Goal: Task Accomplishment & Management: Use online tool/utility

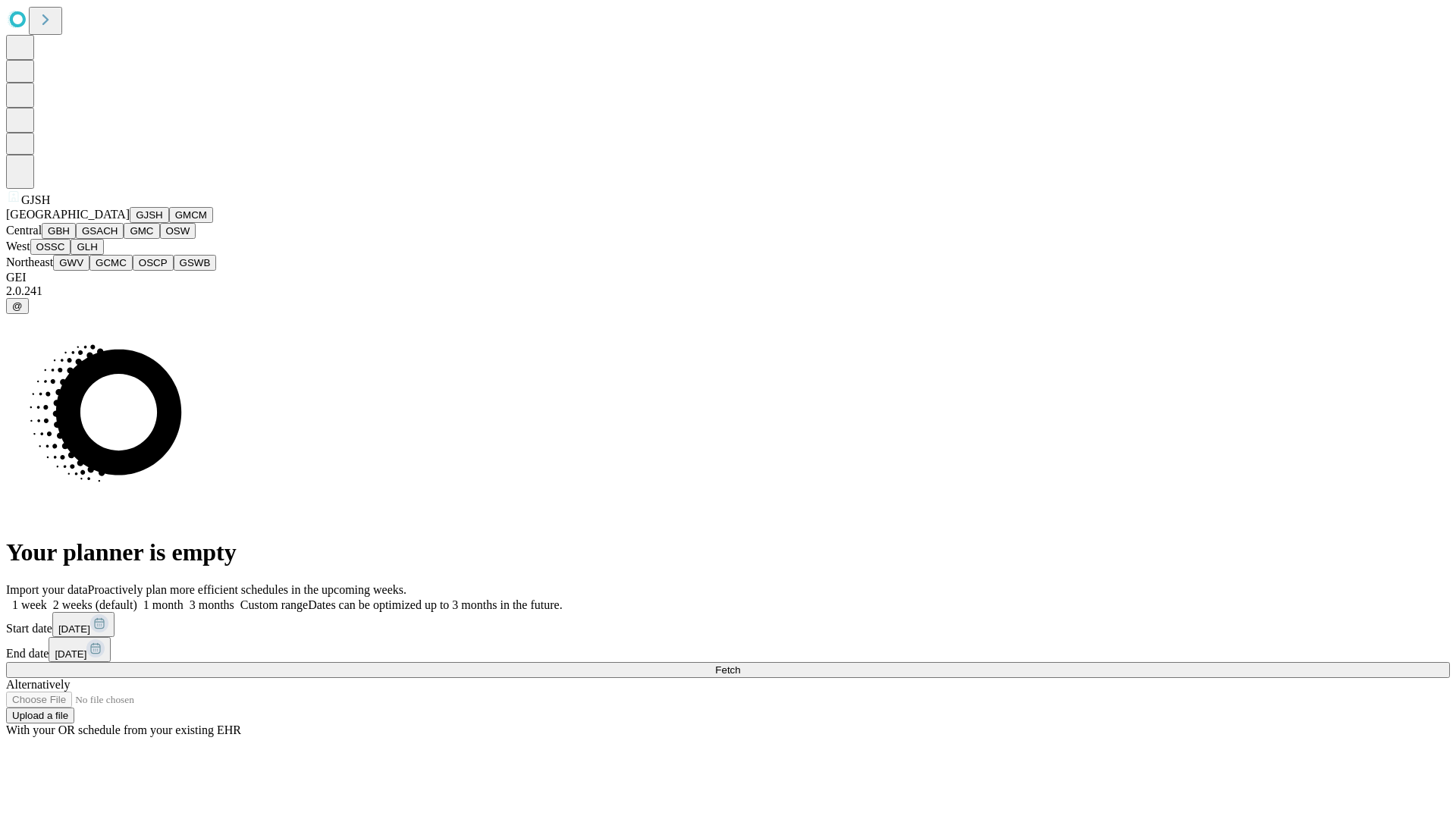
click at [130, 223] on button "GJSH" at bounding box center [149, 215] width 40 height 16
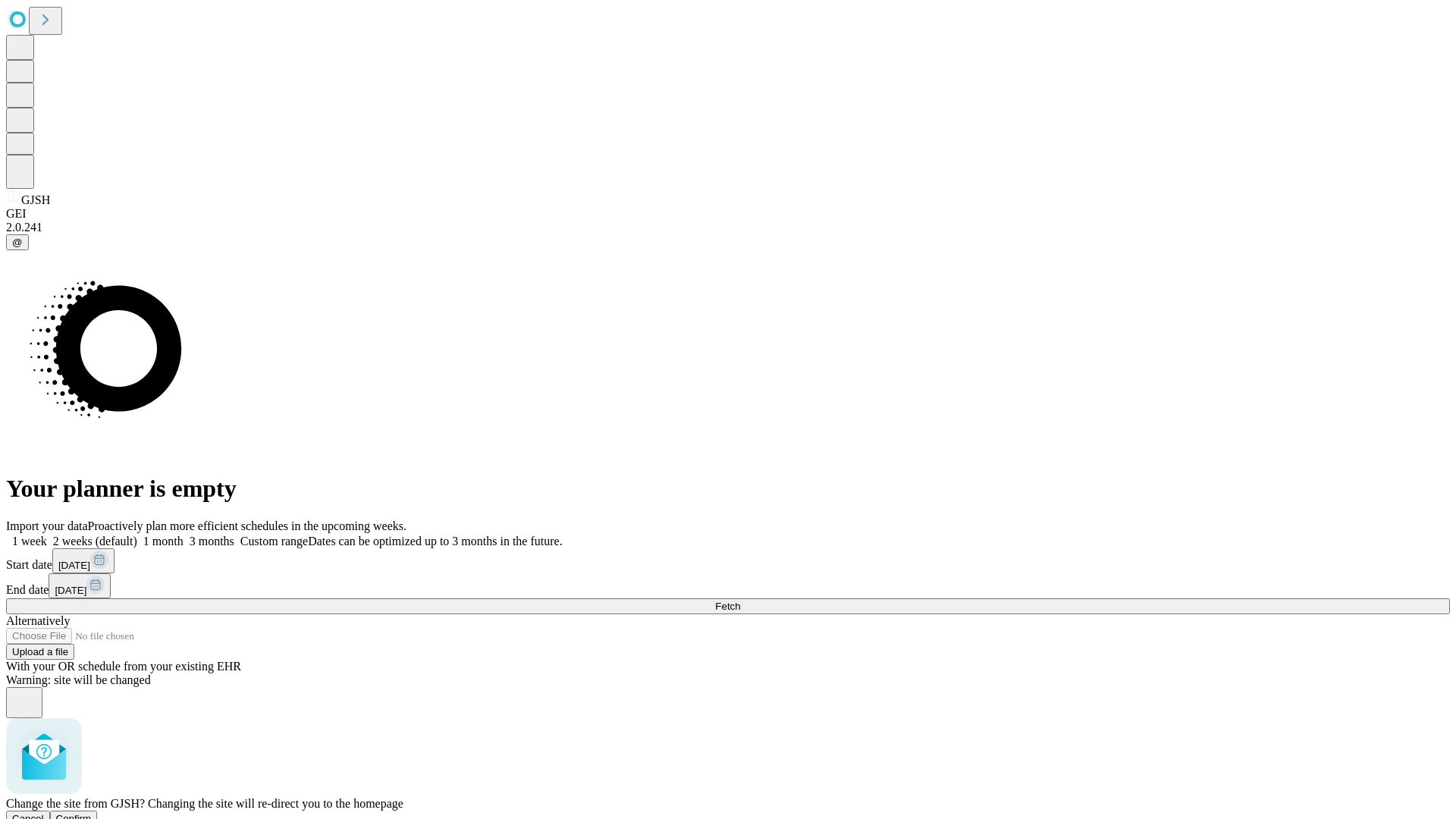
click at [92, 813] on span "Confirm" at bounding box center [74, 819] width 35 height 11
click at [137, 535] on label "2 weeks (default)" at bounding box center [92, 541] width 90 height 13
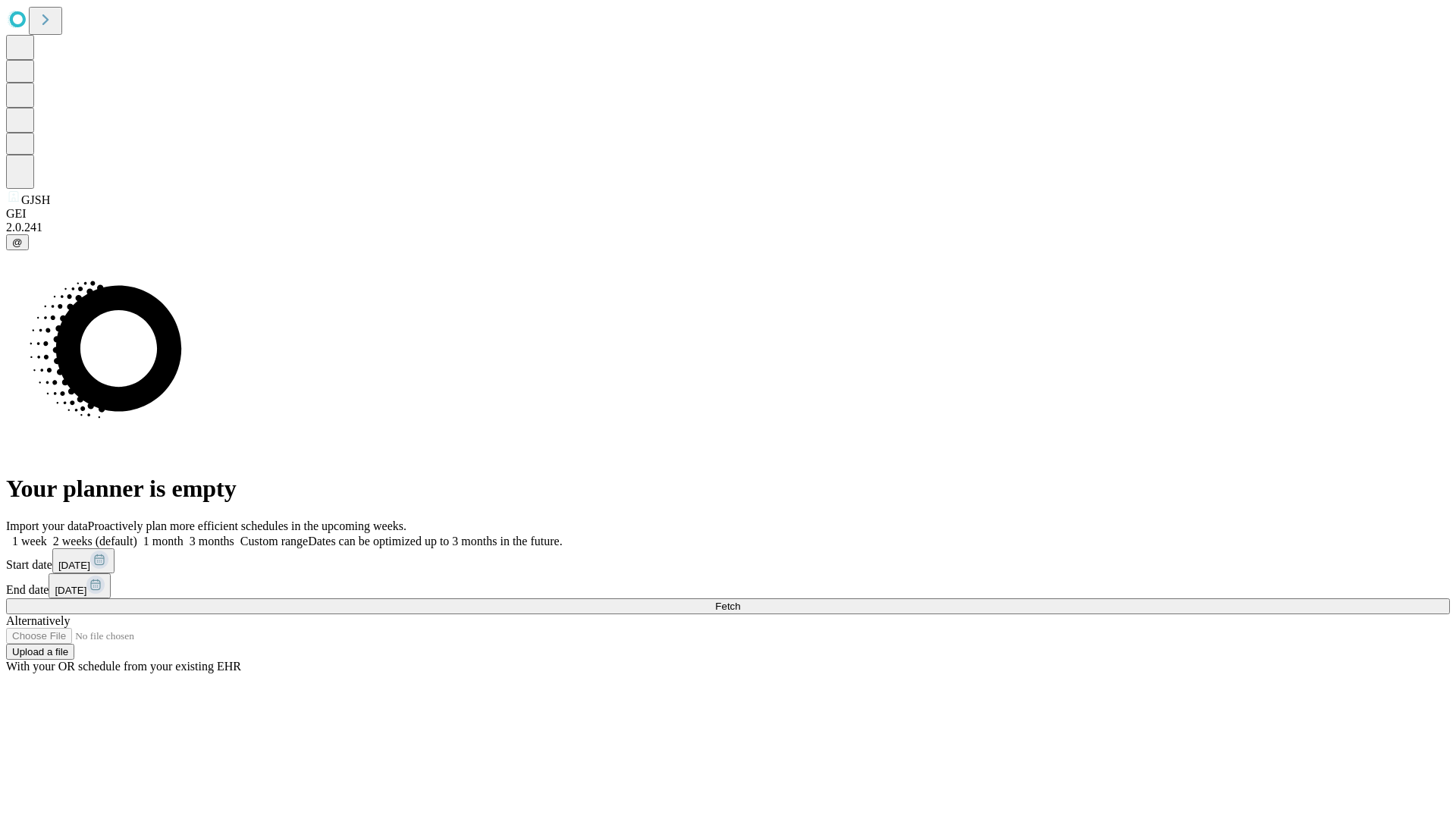
click at [740, 600] on span "Fetch" at bounding box center [727, 606] width 25 height 11
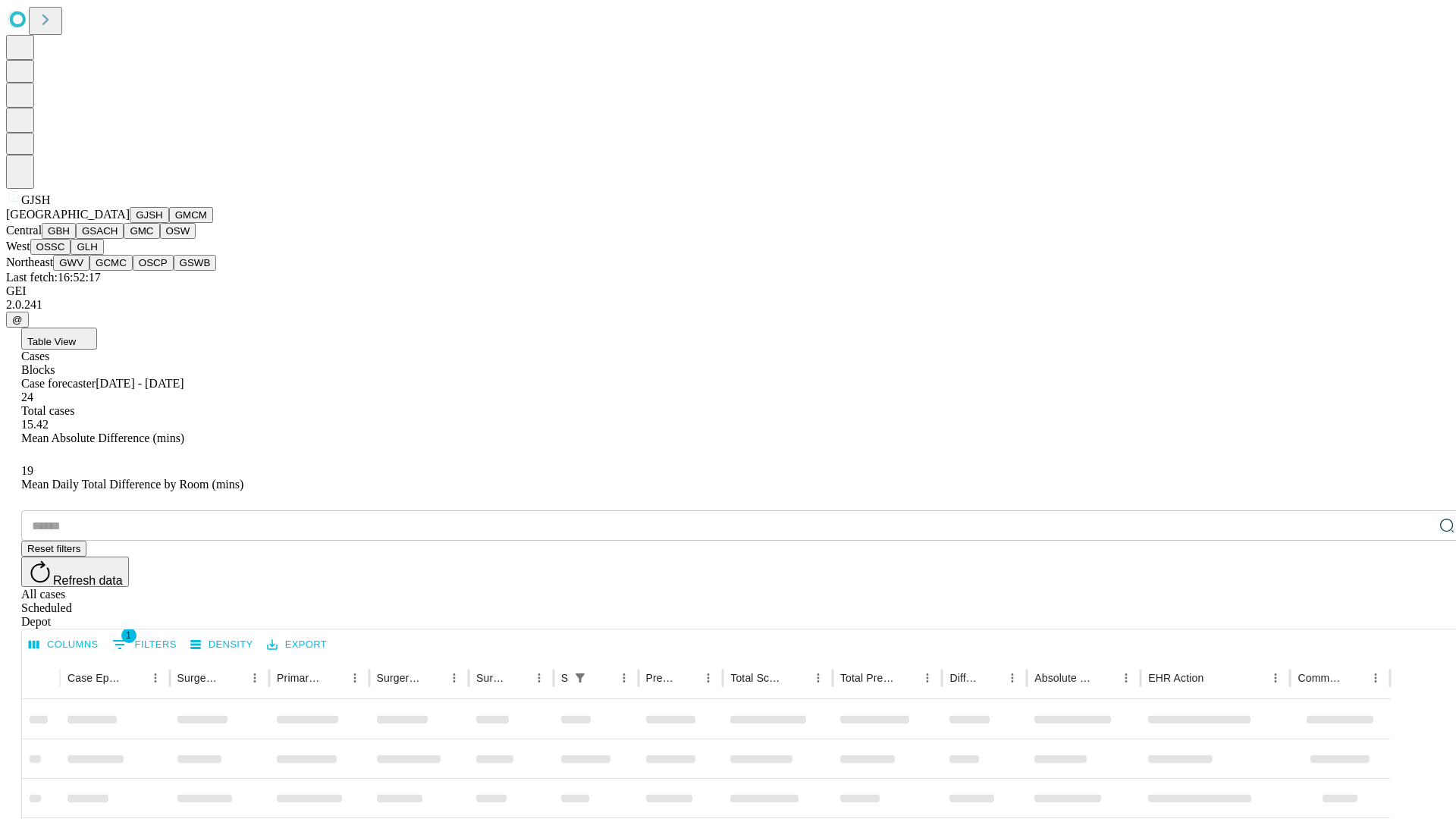
click at [169, 223] on button "GMCM" at bounding box center [191, 215] width 44 height 16
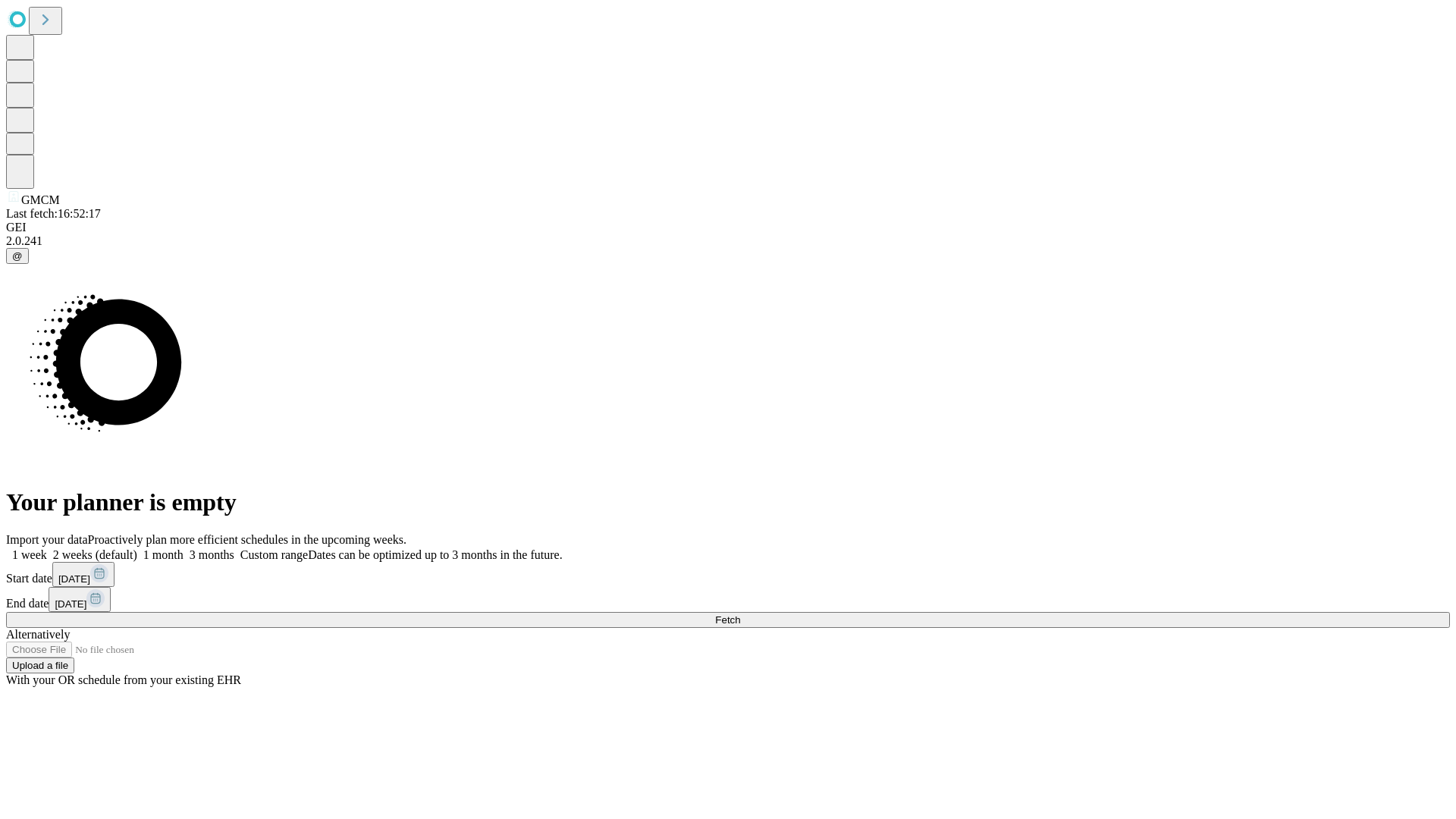
click at [137, 548] on label "2 weeks (default)" at bounding box center [92, 555] width 90 height 13
click at [740, 614] on span "Fetch" at bounding box center [727, 620] width 25 height 11
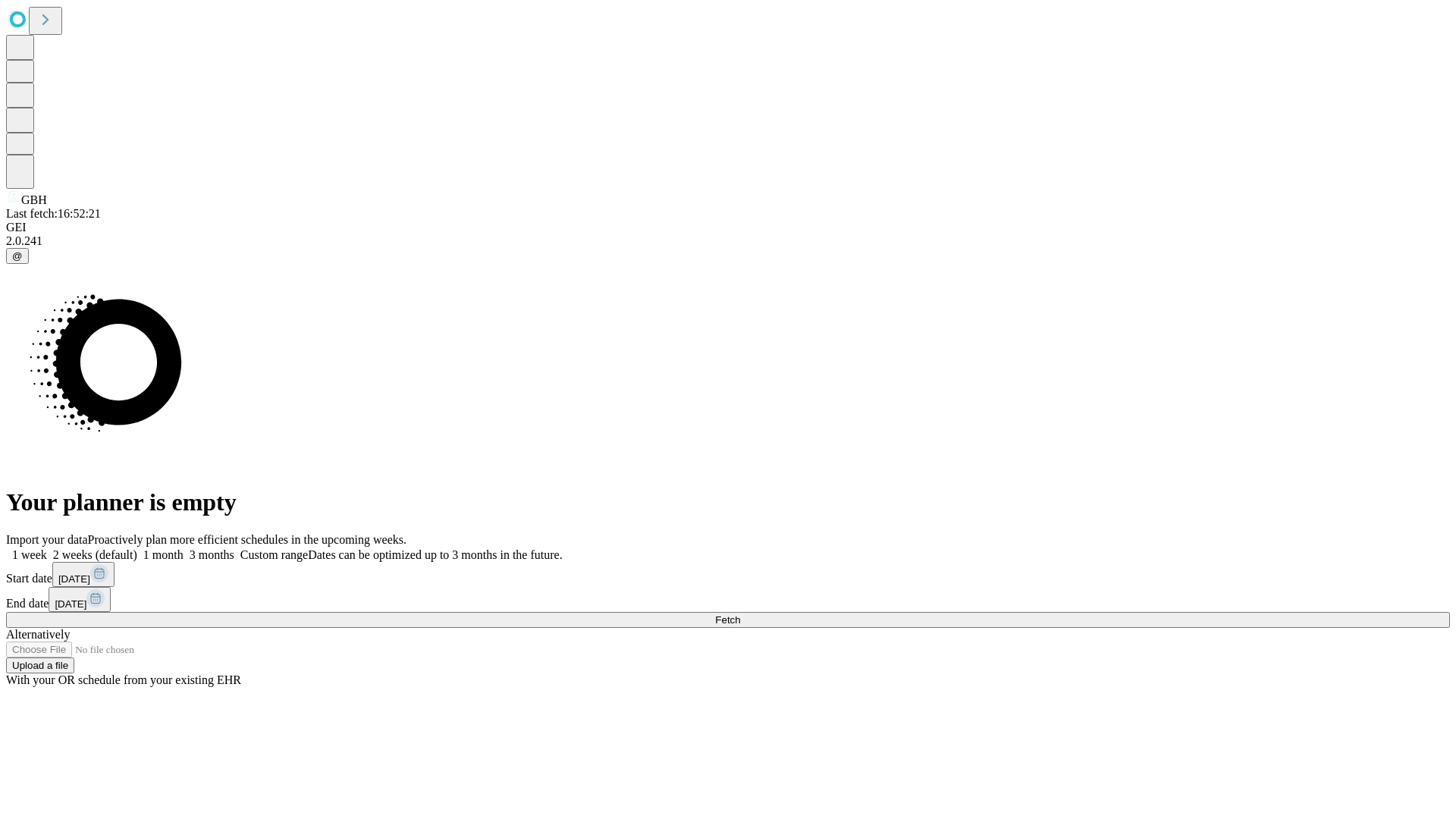
click at [137, 548] on label "2 weeks (default)" at bounding box center [92, 555] width 90 height 13
click at [740, 614] on span "Fetch" at bounding box center [727, 620] width 25 height 11
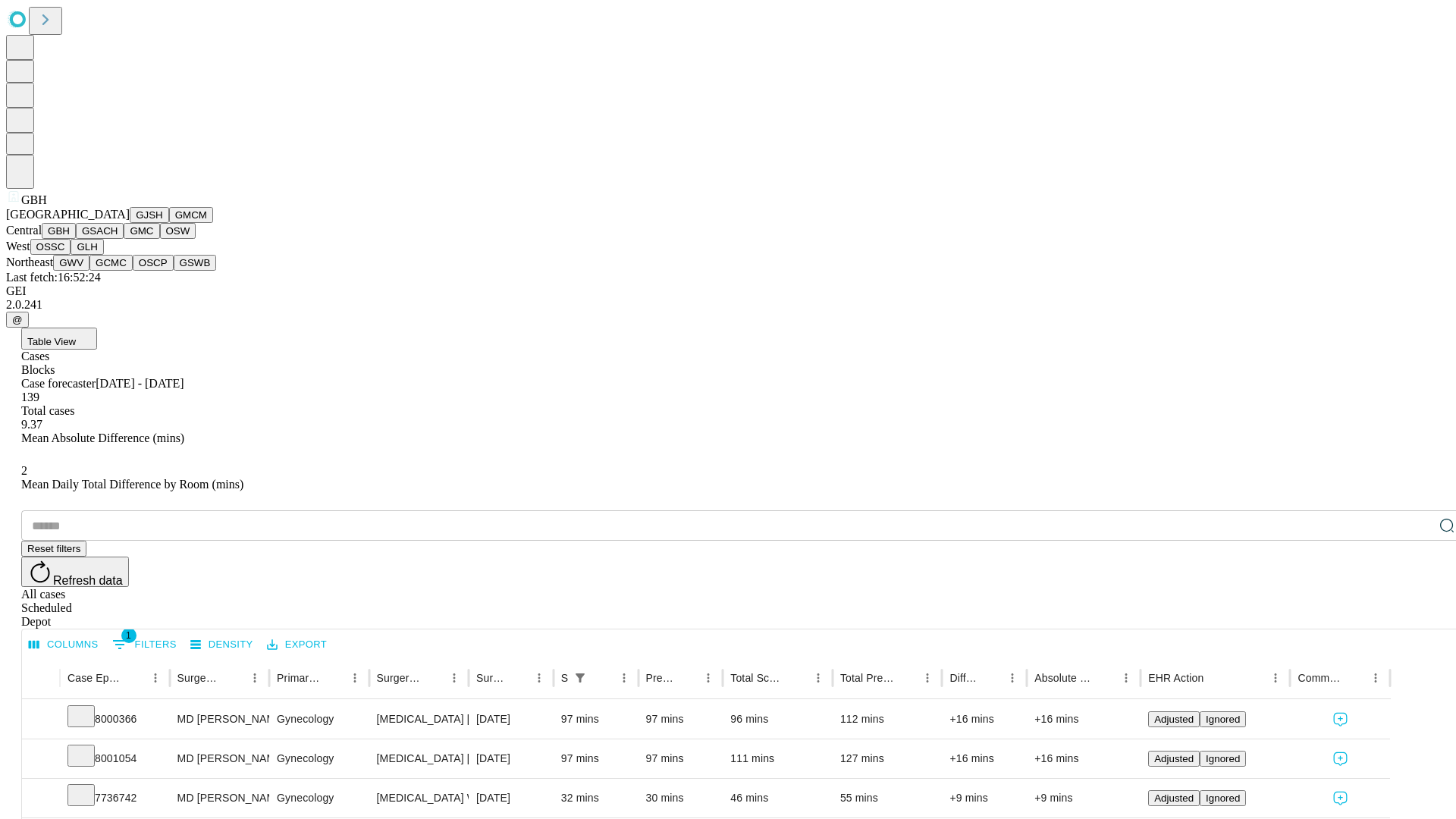
click at [118, 239] on button "GSACH" at bounding box center [100, 231] width 48 height 16
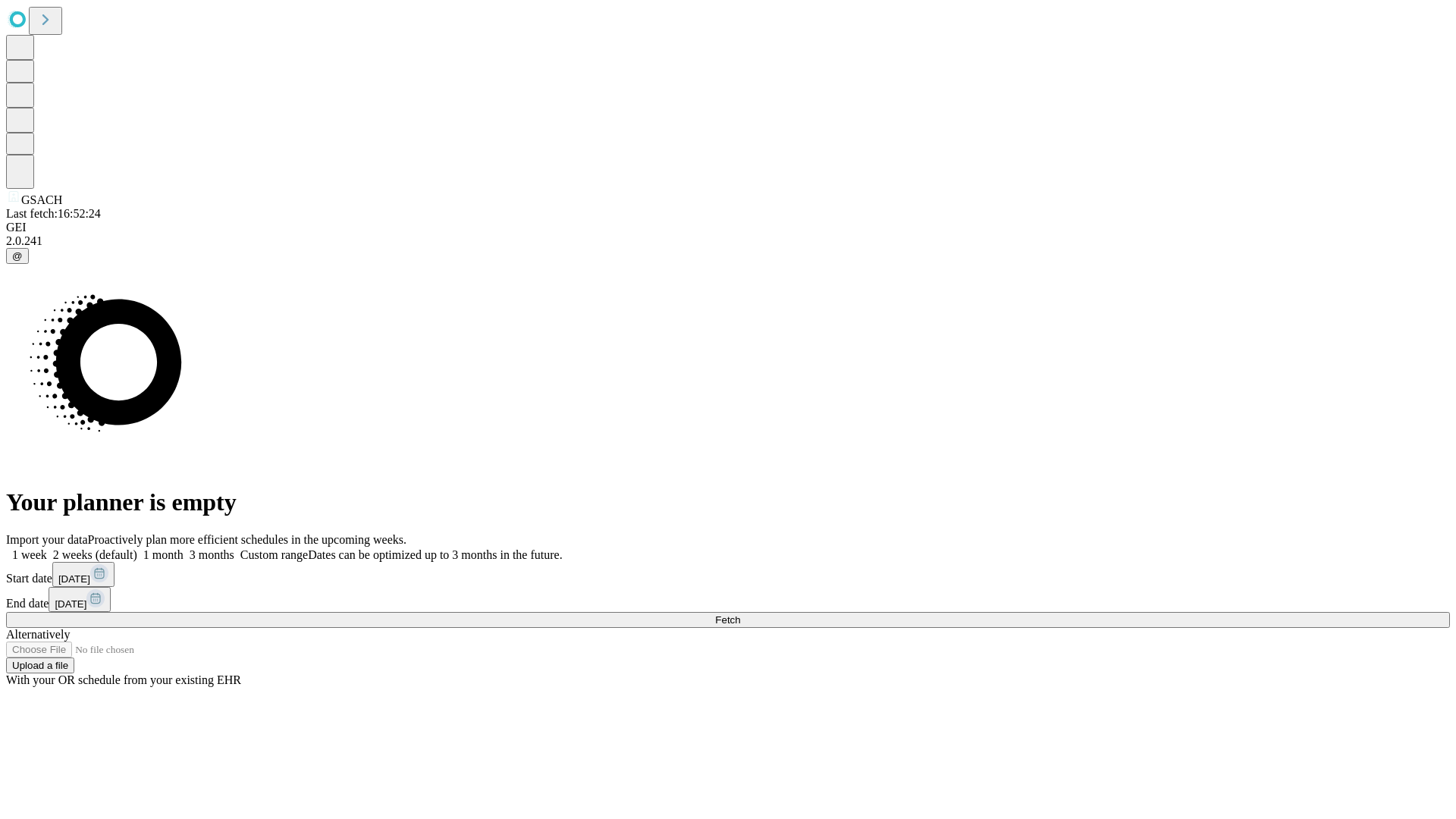
click at [137, 548] on label "2 weeks (default)" at bounding box center [92, 555] width 90 height 13
click at [740, 614] on span "Fetch" at bounding box center [727, 620] width 25 height 11
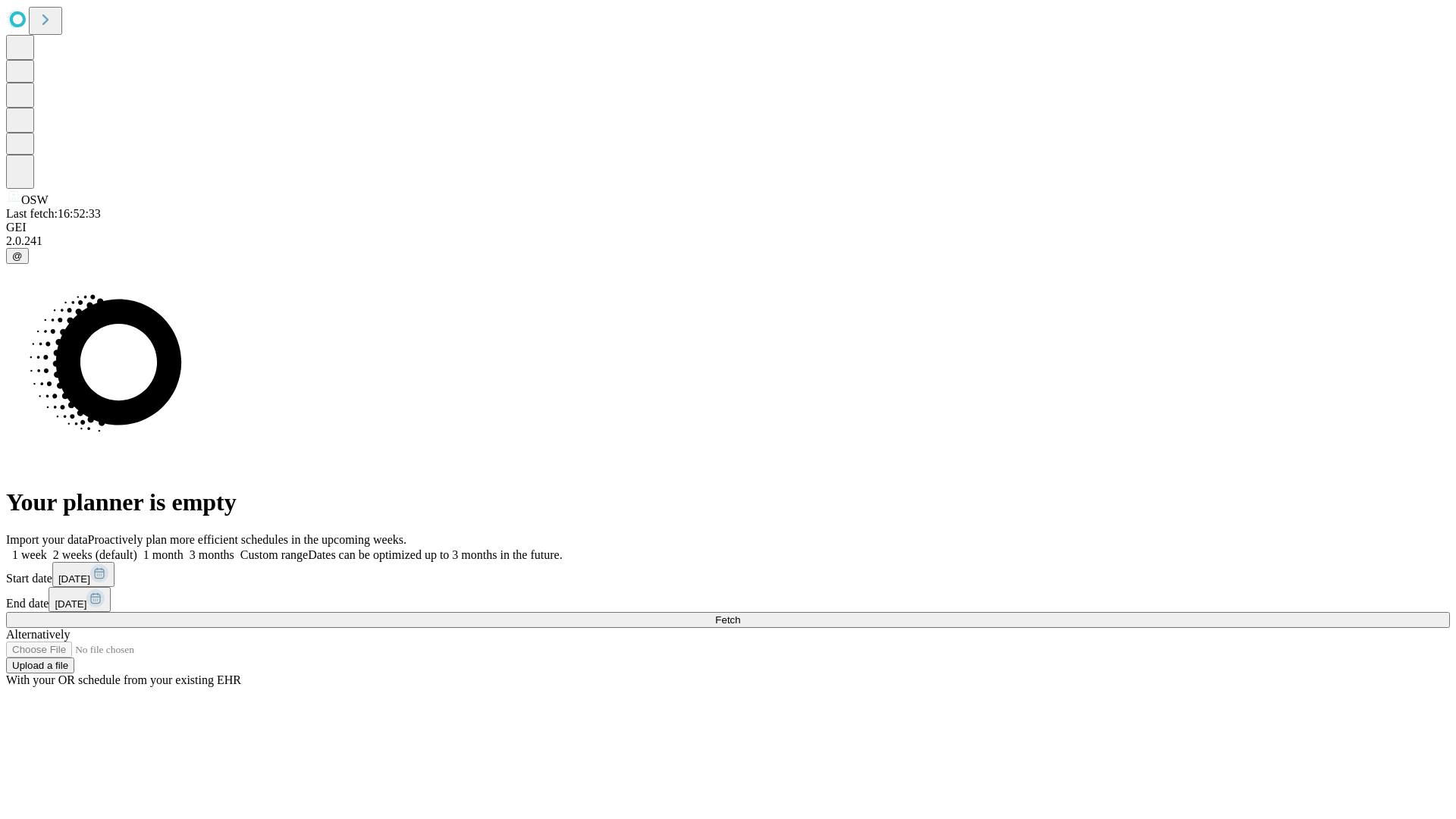
click at [137, 548] on label "2 weeks (default)" at bounding box center [92, 555] width 90 height 13
click at [740, 614] on span "Fetch" at bounding box center [727, 620] width 25 height 11
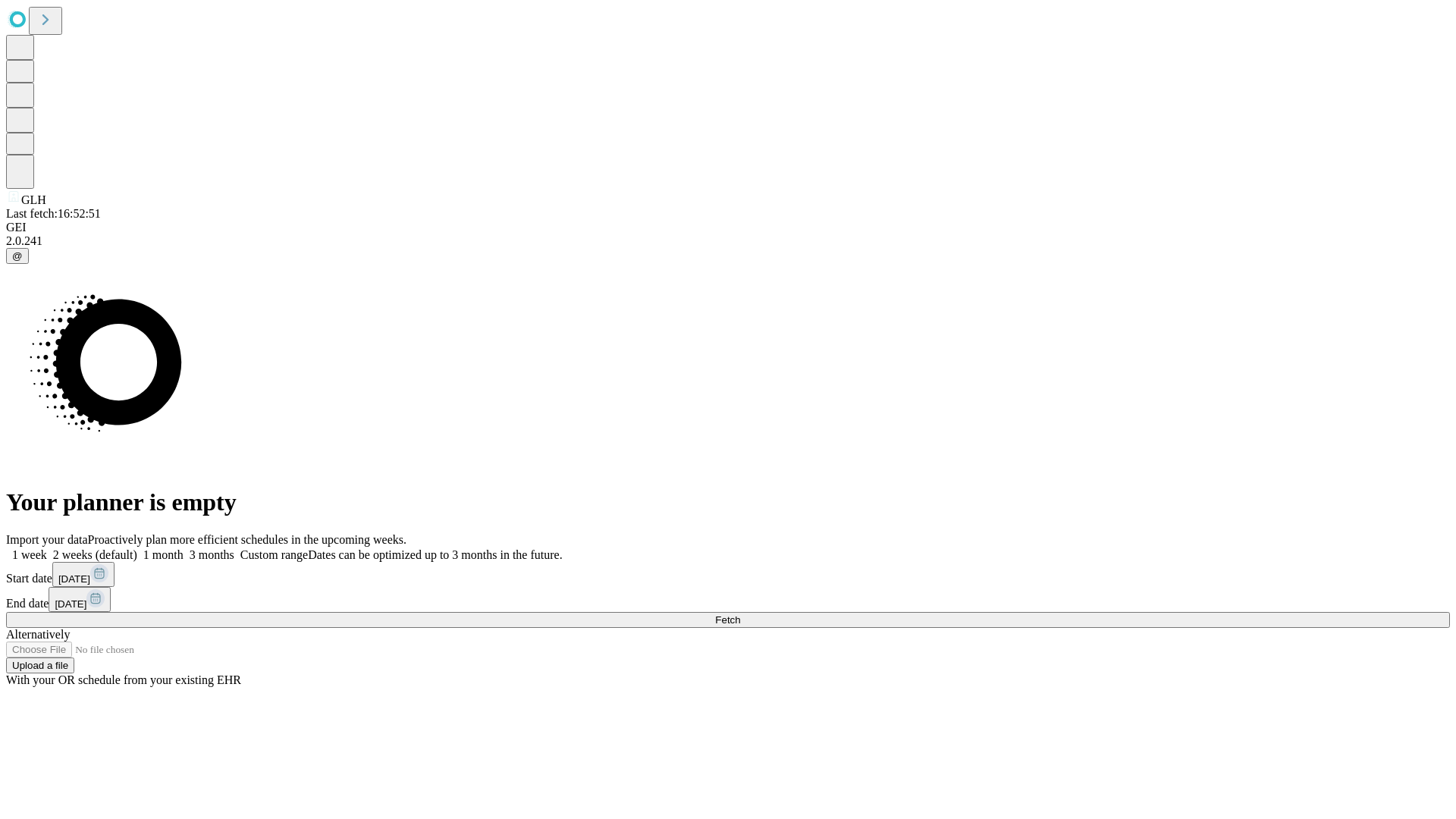
click at [137, 548] on label "2 weeks (default)" at bounding box center [92, 555] width 90 height 13
click at [740, 614] on span "Fetch" at bounding box center [727, 620] width 25 height 11
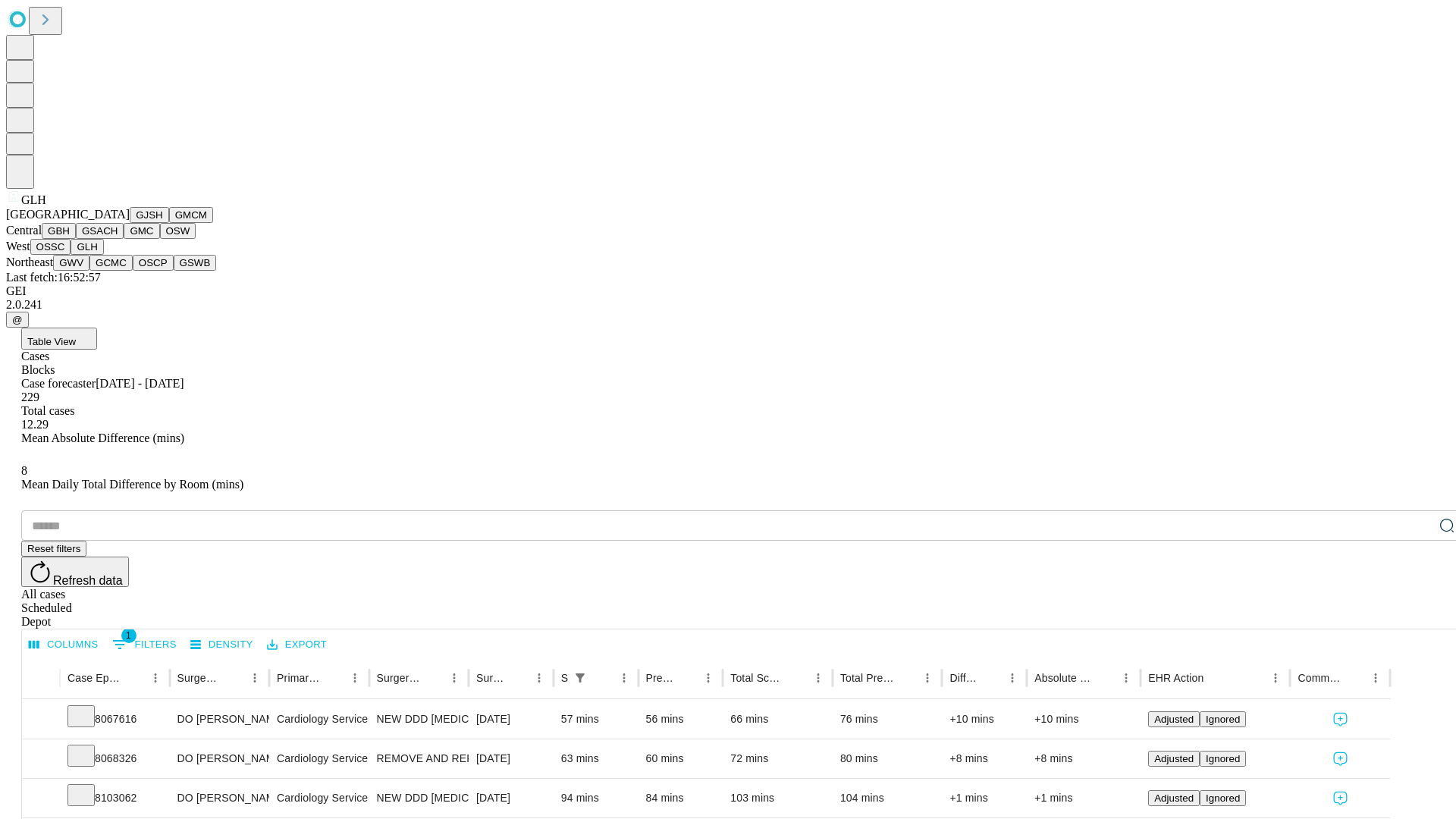
click at [90, 271] on button "GWV" at bounding box center [70, 262] width 36 height 16
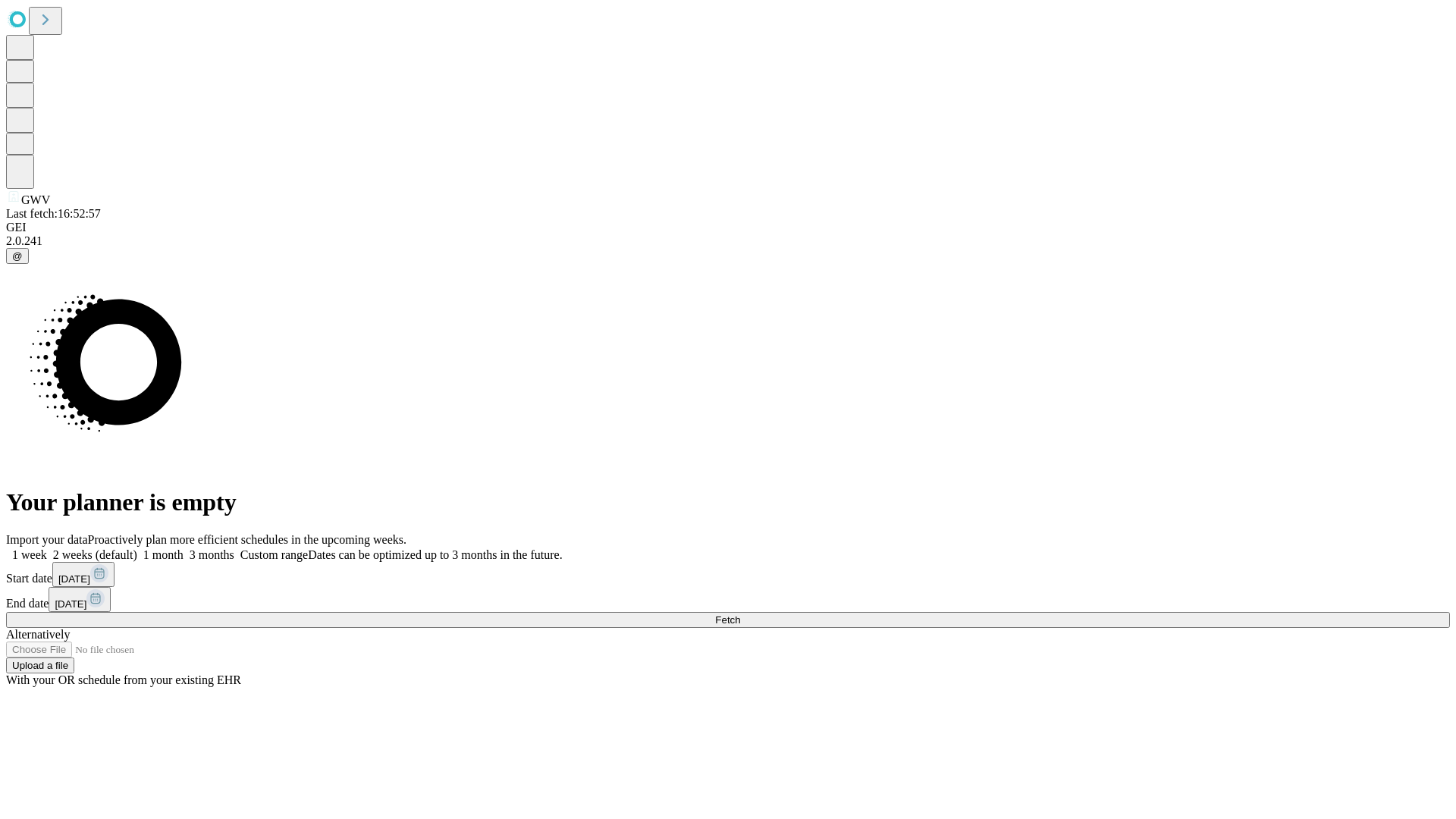
click at [740, 614] on span "Fetch" at bounding box center [727, 620] width 25 height 11
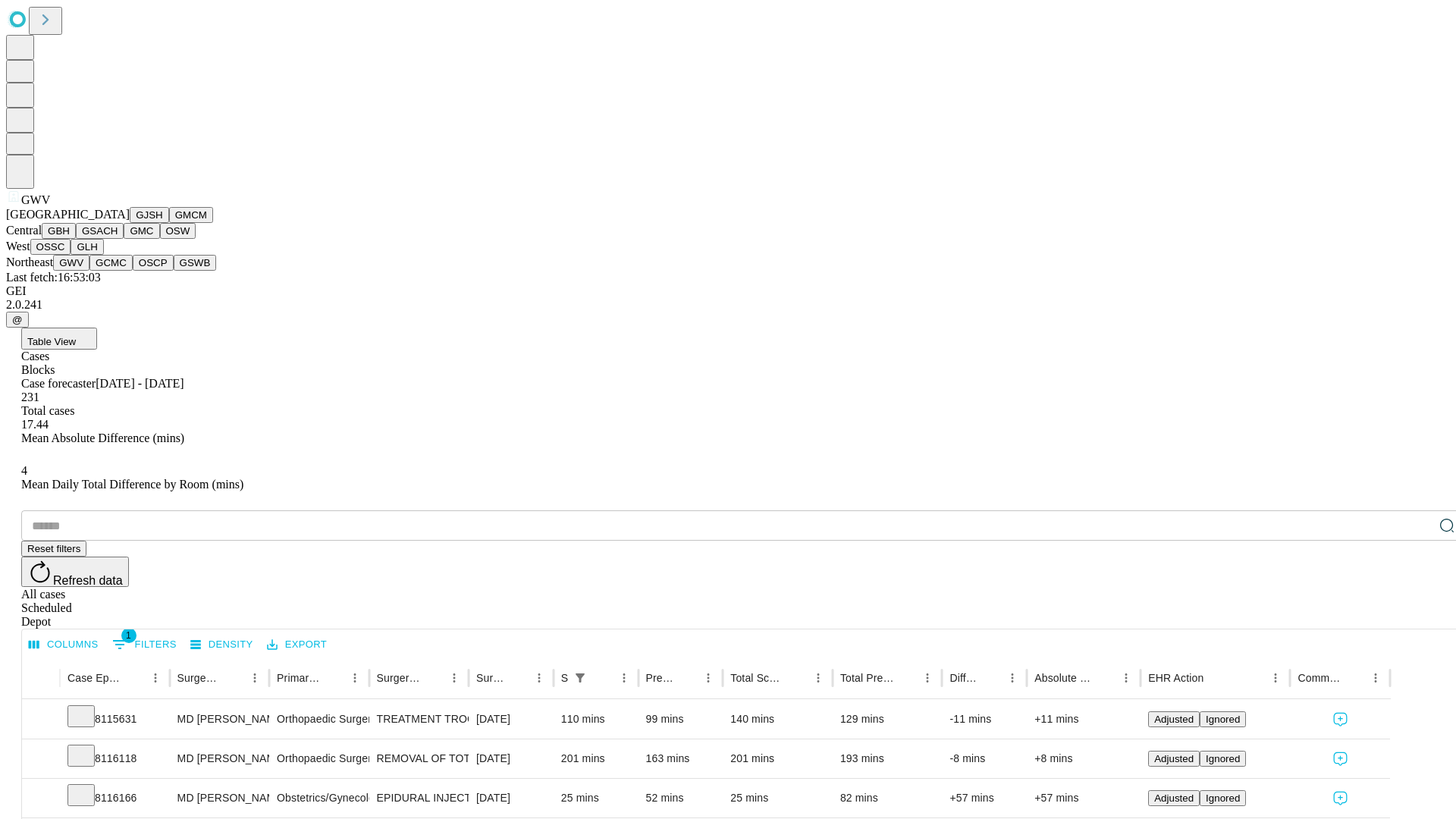
click at [118, 271] on button "GCMC" at bounding box center [111, 262] width 44 height 16
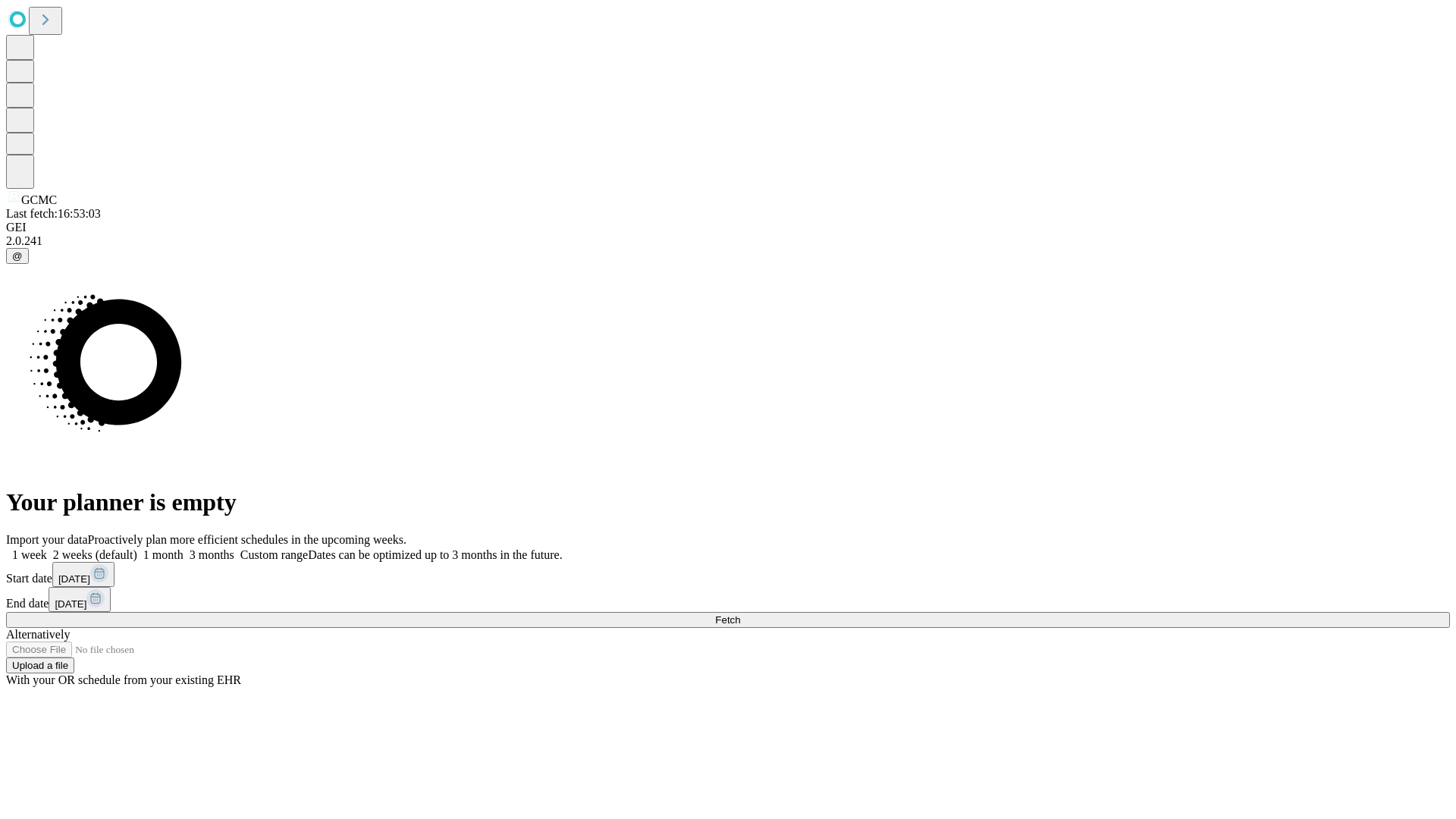
click at [740, 614] on span "Fetch" at bounding box center [727, 620] width 25 height 11
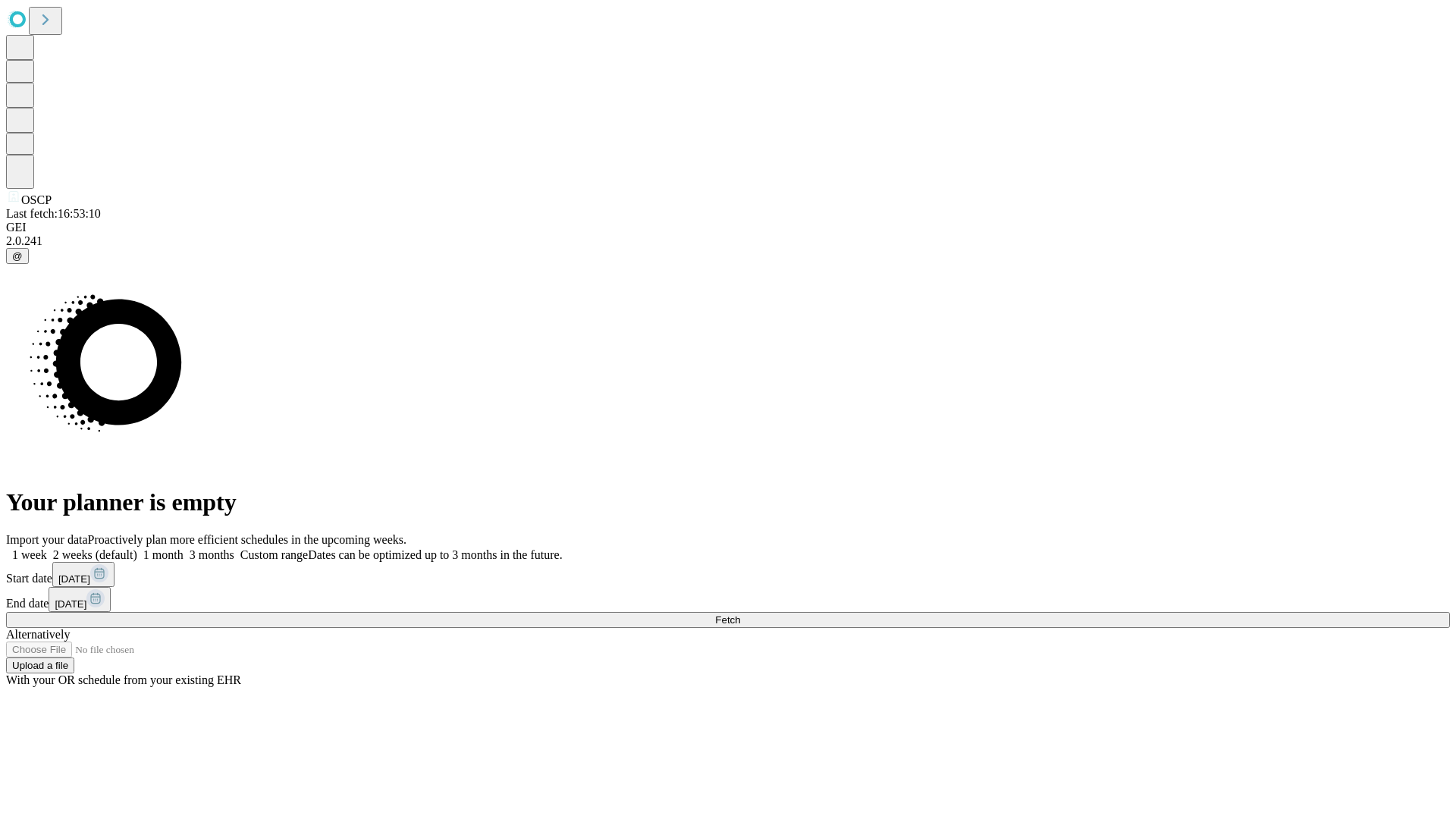
click at [137, 548] on label "2 weeks (default)" at bounding box center [92, 555] width 90 height 13
click at [740, 614] on span "Fetch" at bounding box center [727, 620] width 25 height 11
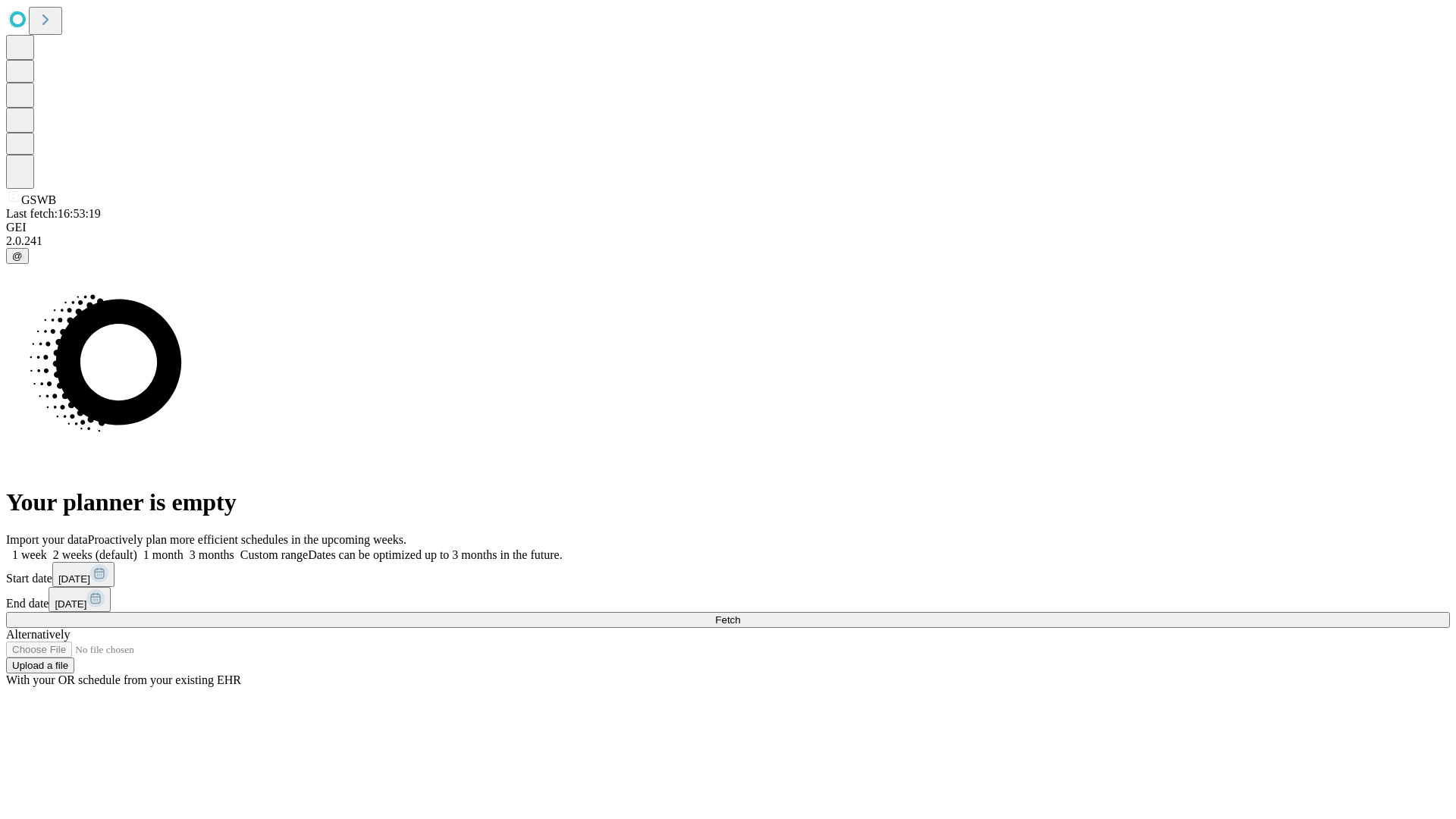
click at [137, 548] on label "2 weeks (default)" at bounding box center [92, 555] width 90 height 13
click at [740, 614] on span "Fetch" at bounding box center [727, 620] width 25 height 11
